Goal: Navigation & Orientation: Understand site structure

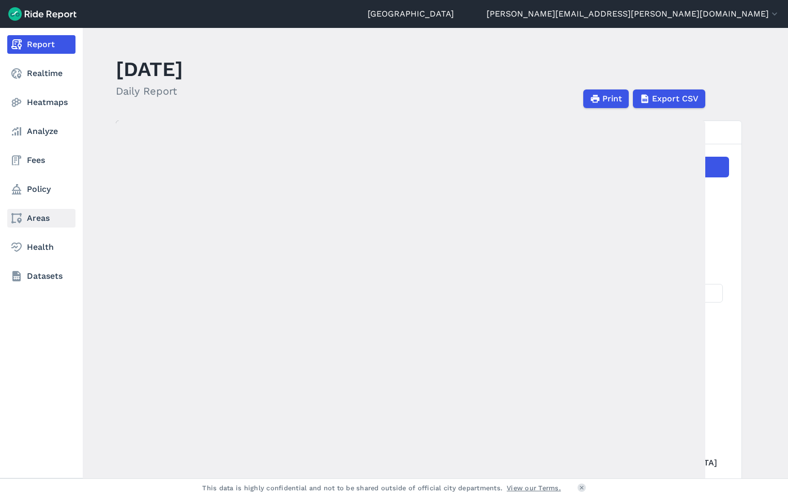
click at [37, 214] on link "Areas" at bounding box center [41, 218] width 68 height 19
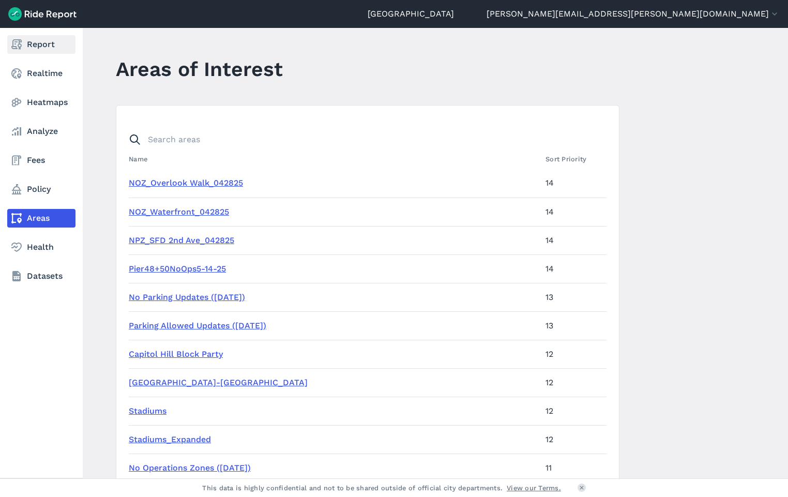
click at [40, 44] on link "Report" at bounding box center [41, 44] width 68 height 19
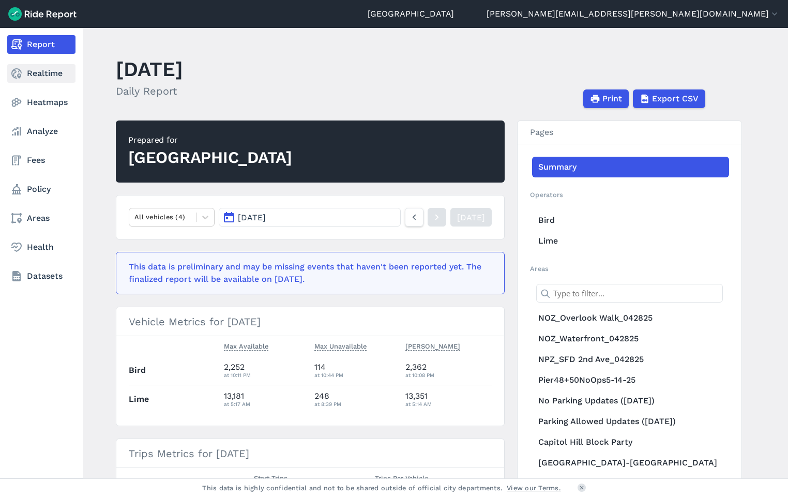
click at [40, 78] on link "Realtime" at bounding box center [41, 73] width 68 height 19
